Goal: Information Seeking & Learning: Learn about a topic

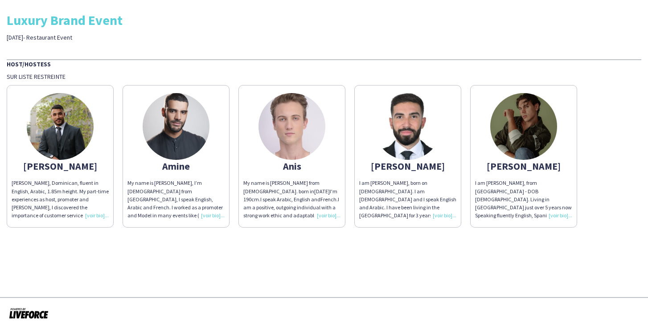
click at [533, 132] on img at bounding box center [523, 126] width 67 height 67
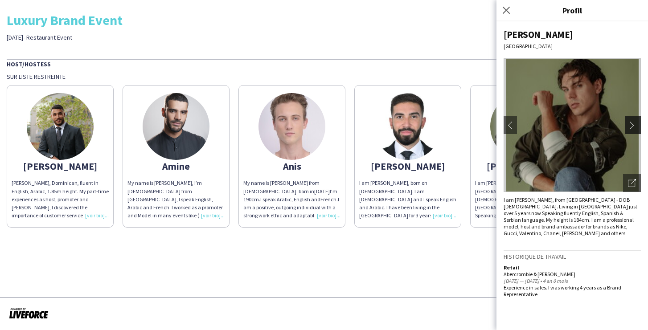
click at [634, 127] on app-icon "chevron-right" at bounding box center [634, 125] width 12 height 8
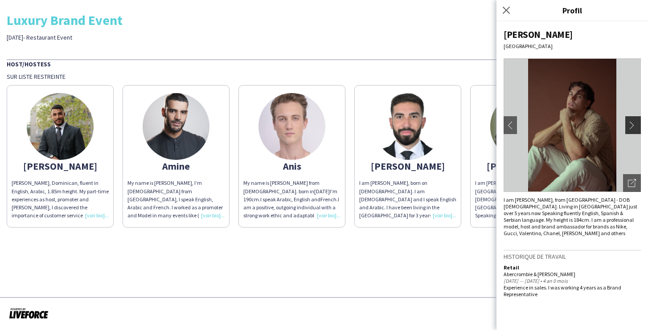
click at [634, 127] on app-icon "chevron-right" at bounding box center [634, 125] width 12 height 8
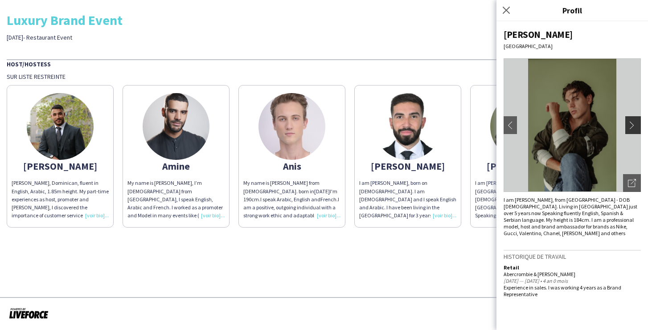
click at [634, 127] on app-icon "chevron-right" at bounding box center [634, 125] width 12 height 8
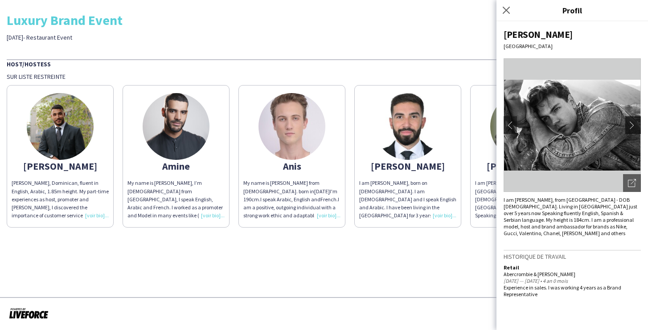
click at [634, 127] on app-icon "chevron-right" at bounding box center [634, 125] width 12 height 8
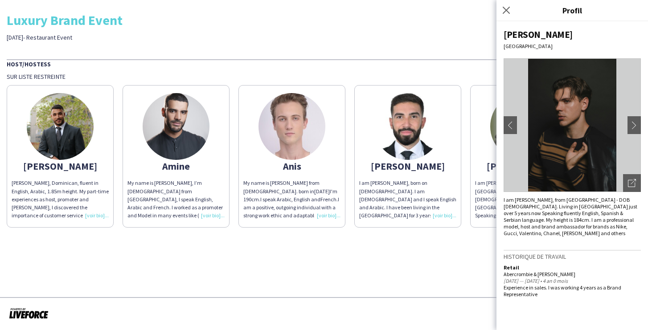
click at [415, 58] on div "Luxury Brand Event [DATE]- Restaurant Event Host/Hostess Sur liste restreinte […" at bounding box center [324, 117] width 648 height 234
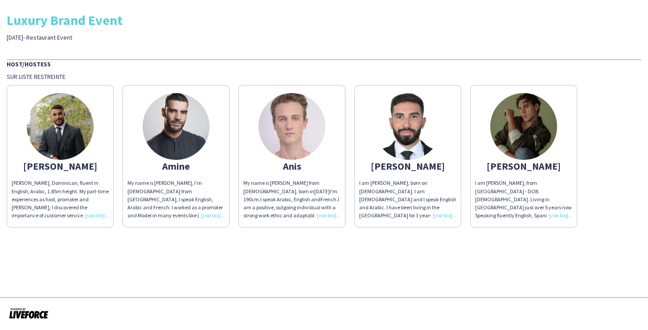
click at [292, 133] on img at bounding box center [292, 126] width 67 height 67
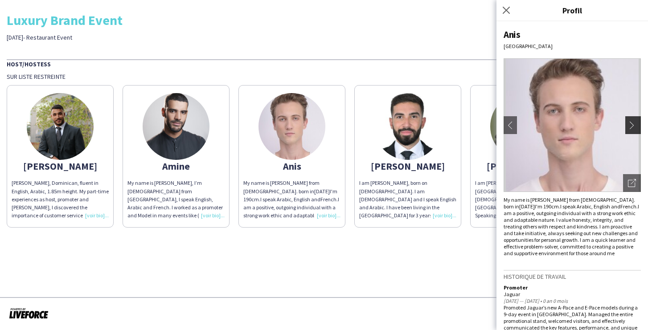
click at [634, 127] on app-icon "chevron-right" at bounding box center [634, 125] width 12 height 8
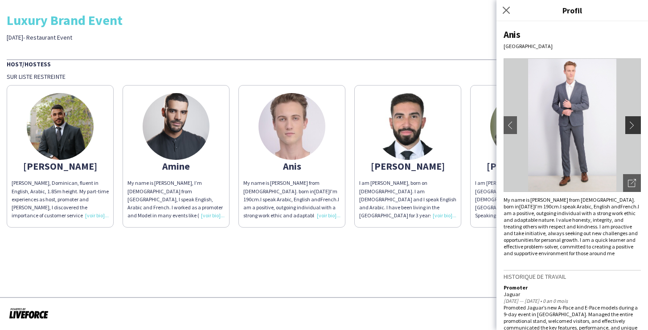
click at [634, 127] on app-icon "chevron-right" at bounding box center [634, 125] width 12 height 8
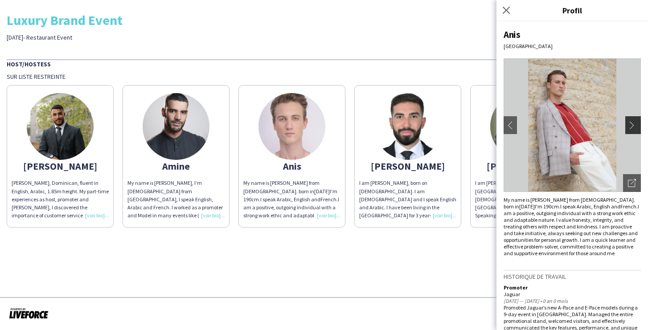
click at [634, 127] on app-icon "chevron-right" at bounding box center [634, 125] width 12 height 8
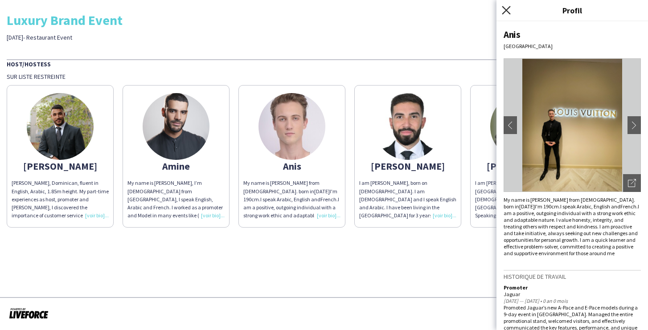
click at [507, 9] on icon at bounding box center [506, 10] width 8 height 8
